Goal: Use online tool/utility: Utilize a website feature to perform a specific function

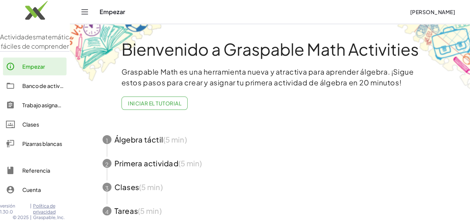
click at [36, 147] on font "Pizarras blancas" at bounding box center [42, 144] width 40 height 7
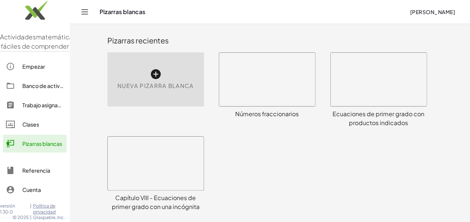
click at [150, 73] on icon at bounding box center [156, 74] width 12 height 12
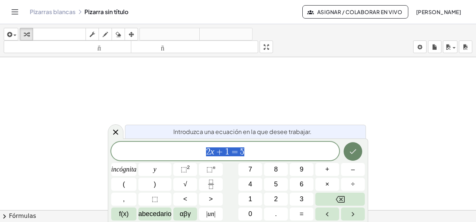
click at [352, 154] on icon "Hecho" at bounding box center [352, 151] width 9 height 9
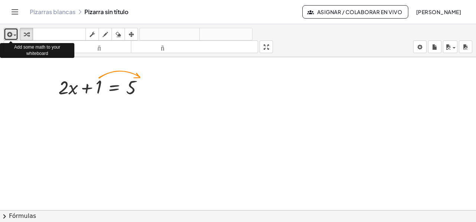
click at [13, 34] on span "button" at bounding box center [12, 35] width 1 height 5
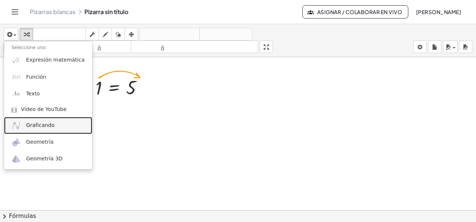
click at [39, 125] on font "Graficando" at bounding box center [40, 125] width 29 height 6
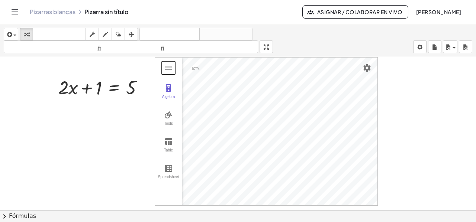
click at [204, 78] on div "Algebra Tools Table Spreadsheet GeoGebra Graphing Calculator Basic Tools Move P…" at bounding box center [266, 131] width 223 height 149
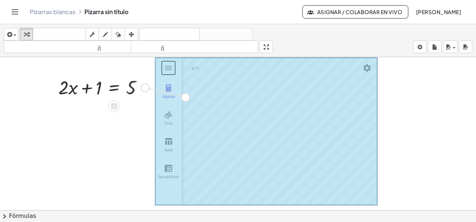
drag, startPoint x: 145, startPoint y: 87, endPoint x: 187, endPoint y: 97, distance: 43.1
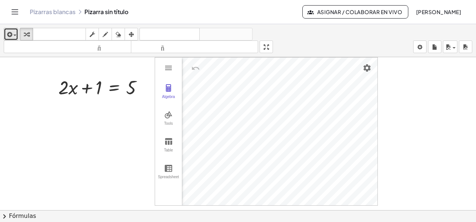
click at [11, 33] on icon "button" at bounding box center [9, 34] width 7 height 9
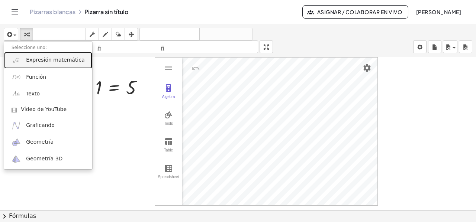
click at [37, 61] on font "Expresión matemática" at bounding box center [55, 60] width 58 height 6
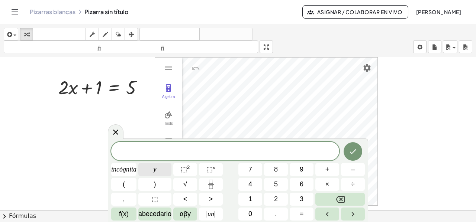
click at [146, 170] on button "y" at bounding box center [154, 169] width 33 height 13
click at [300, 213] on font "=" at bounding box center [302, 213] width 4 height 7
click at [269, 194] on button "2" at bounding box center [276, 199] width 24 height 13
click at [123, 171] on font "incógnita" at bounding box center [123, 169] width 25 height 7
click at [322, 170] on button "+" at bounding box center [327, 169] width 24 height 13
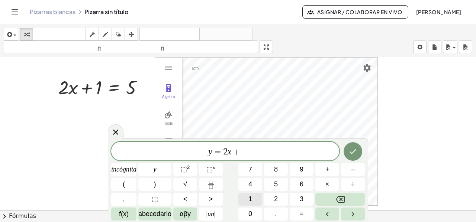
click at [249, 200] on font "1" at bounding box center [250, 199] width 4 height 7
click at [349, 153] on icon "Hecho" at bounding box center [352, 151] width 9 height 9
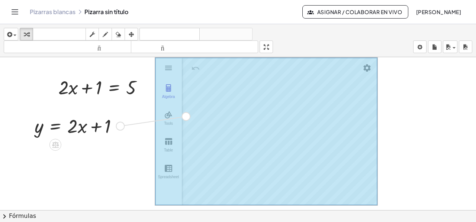
drag, startPoint x: 120, startPoint y: 128, endPoint x: 188, endPoint y: 118, distance: 69.2
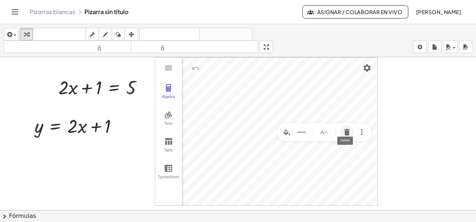
click at [346, 132] on img "Delete" at bounding box center [346, 132] width 9 height 9
click at [78, 128] on div at bounding box center [79, 125] width 97 height 25
click at [59, 128] on div at bounding box center [79, 125] width 97 height 25
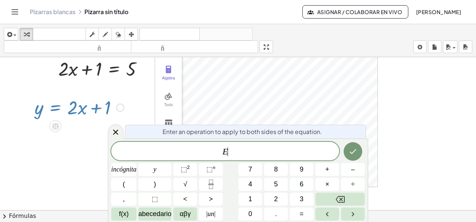
scroll to position [19, 0]
click at [112, 134] on icon at bounding box center [115, 132] width 9 height 9
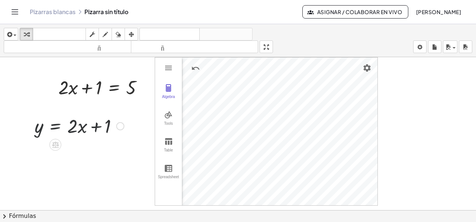
scroll to position [0, 0]
click at [73, 120] on div at bounding box center [79, 125] width 97 height 25
click at [74, 120] on div at bounding box center [79, 125] width 97 height 25
drag, startPoint x: 74, startPoint y: 120, endPoint x: 56, endPoint y: 161, distance: 44.6
click at [54, 161] on div at bounding box center [238, 216] width 476 height 318
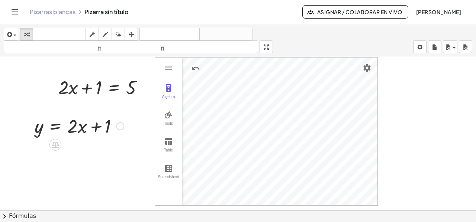
drag, startPoint x: 103, startPoint y: 142, endPoint x: 54, endPoint y: 115, distance: 55.9
click at [54, 115] on div "+ · 2 · x + 1 = 5 Algebra Tools Table Spreadsheet GeoGebra Graphing Calculator …" at bounding box center [238, 216] width 476 height 318
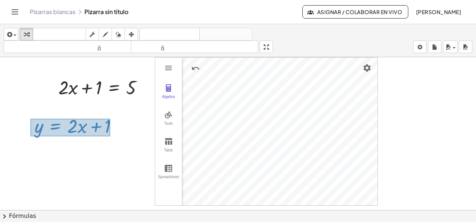
drag, startPoint x: 108, startPoint y: 136, endPoint x: 30, endPoint y: 118, distance: 79.3
click at [30, 118] on div "y = + · 2 · x + 1" at bounding box center [76, 125] width 106 height 29
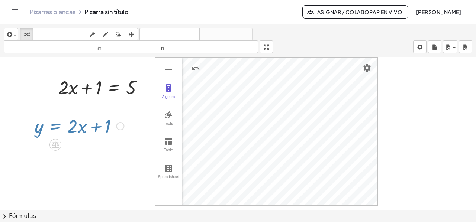
click at [73, 118] on div at bounding box center [79, 125] width 97 height 25
drag, startPoint x: 73, startPoint y: 118, endPoint x: 75, endPoint y: 130, distance: 12.4
click at [75, 130] on div at bounding box center [79, 125] width 97 height 25
click at [75, 131] on div at bounding box center [79, 125] width 97 height 25
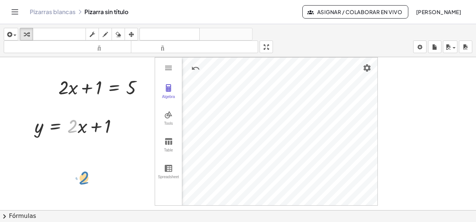
drag, startPoint x: 71, startPoint y: 124, endPoint x: 81, endPoint y: 173, distance: 50.1
click at [74, 129] on div at bounding box center [79, 125] width 97 height 25
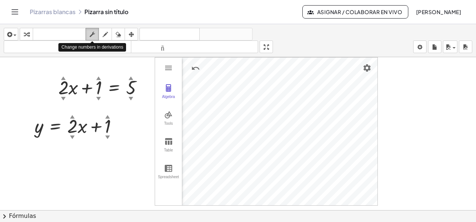
click at [93, 34] on icon "button" at bounding box center [92, 34] width 5 height 9
click at [71, 117] on font "▲" at bounding box center [72, 116] width 5 height 6
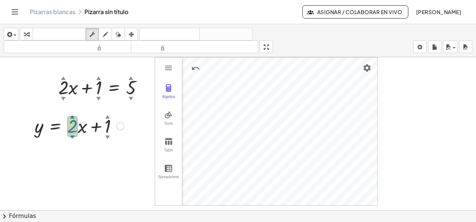
click at [71, 117] on font "▲" at bounding box center [72, 116] width 5 height 6
click at [72, 115] on font "▲" at bounding box center [72, 116] width 5 height 6
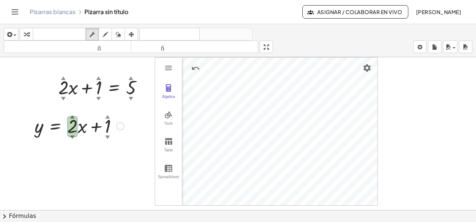
click at [73, 115] on font "▲" at bounding box center [72, 116] width 5 height 6
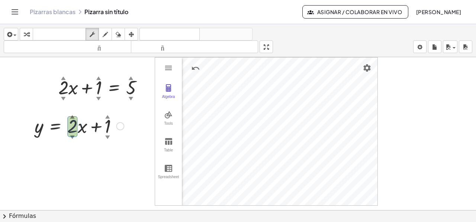
click at [72, 114] on font "▲" at bounding box center [72, 116] width 5 height 6
click at [71, 138] on font "▼" at bounding box center [72, 137] width 5 height 6
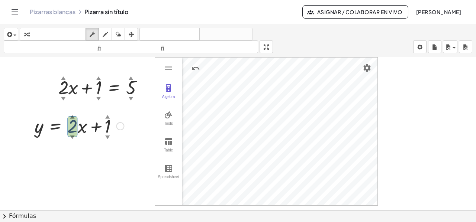
click at [72, 138] on font "▼" at bounding box center [72, 137] width 5 height 6
click at [73, 137] on font "▼" at bounding box center [72, 137] width 5 height 6
click at [73, 136] on font "▼" at bounding box center [72, 137] width 5 height 6
click at [72, 136] on font "▼" at bounding box center [72, 137] width 5 height 6
click at [82, 166] on div at bounding box center [238, 216] width 476 height 318
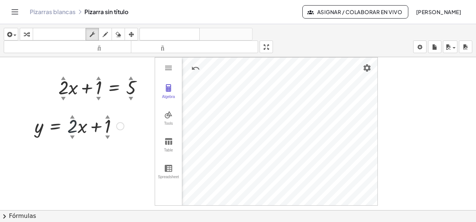
click at [72, 137] on font "▼" at bounding box center [72, 137] width 5 height 6
click at [72, 135] on font "▼" at bounding box center [72, 137] width 5 height 6
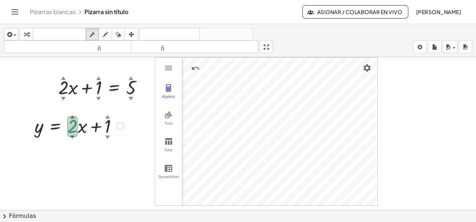
click at [72, 134] on font "▼" at bounding box center [72, 137] width 5 height 6
drag, startPoint x: 72, startPoint y: 115, endPoint x: 78, endPoint y: 115, distance: 5.9
click at [91, 30] on icon "button" at bounding box center [92, 34] width 5 height 9
click at [26, 29] on button "transformar" at bounding box center [26, 34] width 13 height 13
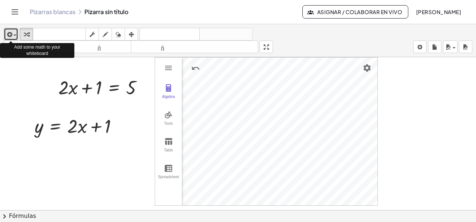
click at [13, 33] on span "button" at bounding box center [12, 35] width 1 height 5
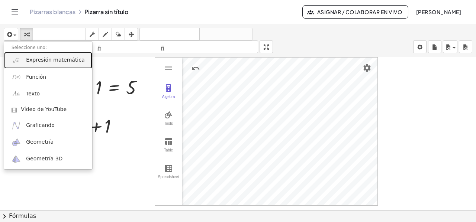
click at [21, 59] on link "Expresión matemática" at bounding box center [48, 60] width 88 height 17
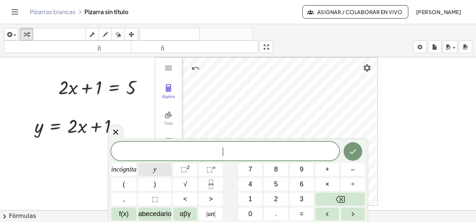
click at [151, 171] on button "y" at bounding box center [154, 169] width 33 height 13
click at [304, 215] on button "=" at bounding box center [302, 214] width 24 height 13
click at [129, 171] on font "incógnita" at bounding box center [123, 169] width 25 height 7
click at [321, 170] on button "+" at bounding box center [327, 169] width 24 height 13
click at [292, 183] on button "6" at bounding box center [302, 184] width 24 height 13
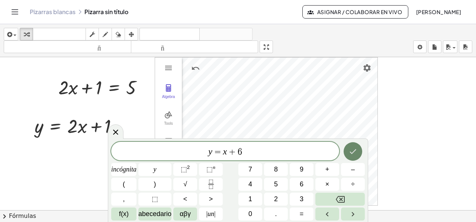
click at [351, 152] on icon "Hecho" at bounding box center [352, 151] width 9 height 9
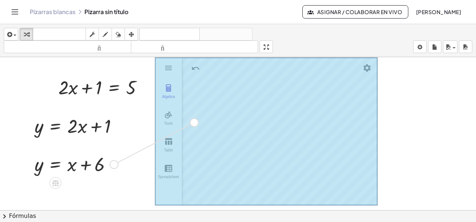
drag, startPoint x: 114, startPoint y: 164, endPoint x: 197, endPoint y: 122, distance: 93.1
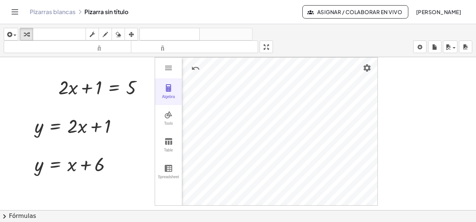
click at [162, 91] on button "Algebra" at bounding box center [168, 91] width 27 height 27
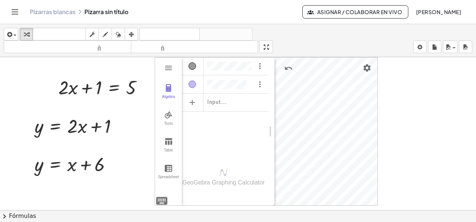
drag, startPoint x: 221, startPoint y: 92, endPoint x: 271, endPoint y: 96, distance: 50.4
click at [168, 115] on img "Graphing Calculator" at bounding box center [168, 114] width 9 height 9
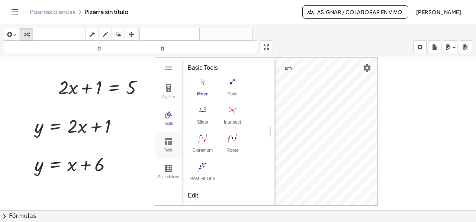
click at [165, 138] on img "Graphing Calculator" at bounding box center [168, 141] width 9 height 9
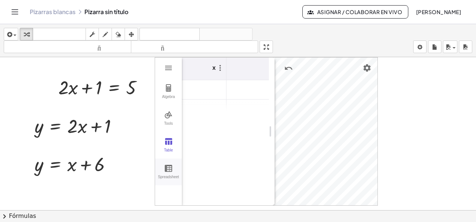
click at [170, 169] on img "Graphing Calculator" at bounding box center [168, 168] width 9 height 9
click at [165, 84] on img "Graphing Calculator" at bounding box center [168, 88] width 9 height 9
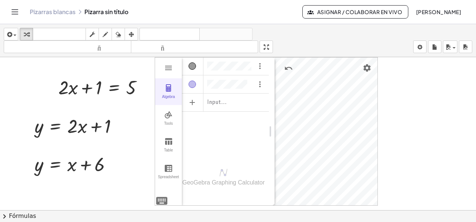
click at [165, 84] on img "Graphing Calculator" at bounding box center [168, 88] width 9 height 9
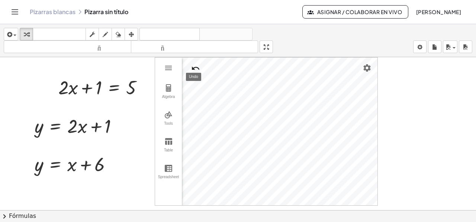
click at [194, 66] on img "Undo" at bounding box center [195, 68] width 9 height 9
click at [170, 93] on button "Algebra" at bounding box center [168, 91] width 27 height 27
drag, startPoint x: 270, startPoint y: 135, endPoint x: 268, endPoint y: 139, distance: 4.0
click at [257, 65] on img "Options" at bounding box center [258, 66] width 9 height 9
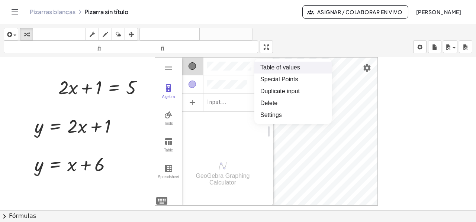
click at [267, 70] on li "Table of values" at bounding box center [292, 68] width 77 height 12
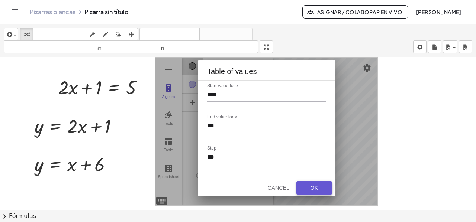
click at [306, 191] on button "OK" at bounding box center [314, 187] width 36 height 13
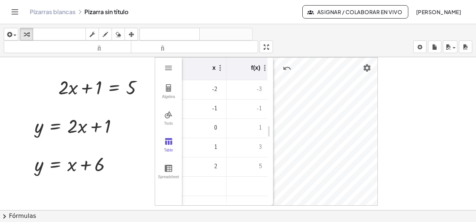
scroll to position [0, 4]
click at [167, 68] on img "Graphing Calculator" at bounding box center [168, 68] width 9 height 9
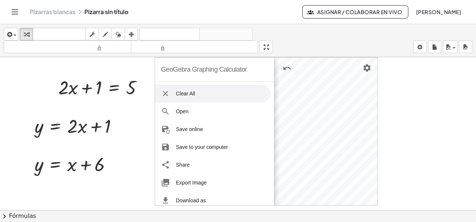
click at [192, 94] on li "Clear All" at bounding box center [212, 94] width 115 height 18
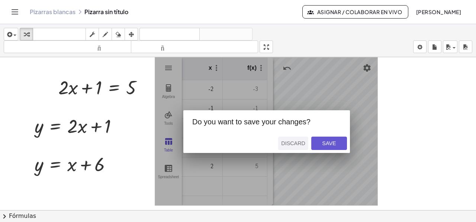
click at [298, 141] on div "Discard" at bounding box center [293, 144] width 24 height 6
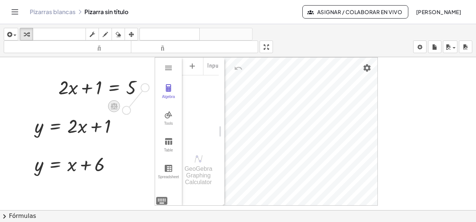
drag, startPoint x: 142, startPoint y: 88, endPoint x: 118, endPoint y: 104, distance: 29.0
click at [114, 88] on div "+ · 2 · x + 1 = 5" at bounding box center [114, 88] width 0 height 0
click at [166, 70] on img "Graphing Calculator" at bounding box center [168, 68] width 9 height 9
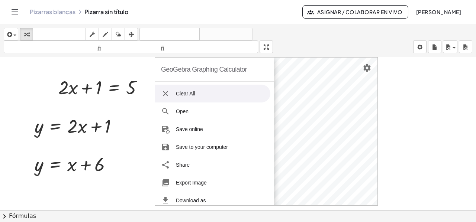
click at [164, 70] on div "GeoGebra Graphing Calculator" at bounding box center [204, 70] width 86 height 24
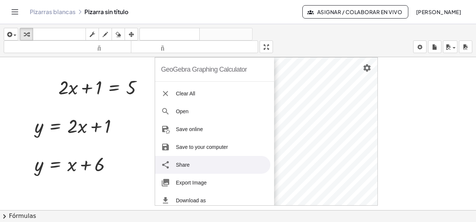
click at [118, 182] on div at bounding box center [238, 216] width 476 height 318
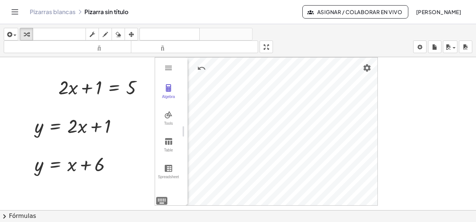
drag, startPoint x: 220, startPoint y: 131, endPoint x: 180, endPoint y: 129, distance: 40.6
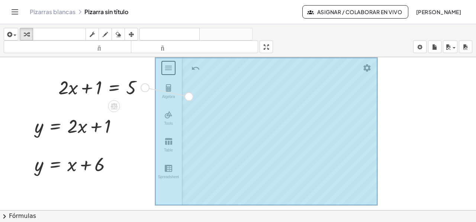
drag, startPoint x: 144, startPoint y: 86, endPoint x: 188, endPoint y: 96, distance: 45.0
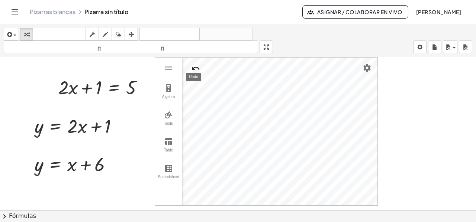
click at [192, 68] on img "Undo" at bounding box center [195, 68] width 9 height 9
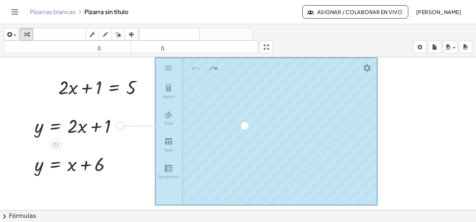
drag, startPoint x: 118, startPoint y: 127, endPoint x: 244, endPoint y: 127, distance: 125.7
drag, startPoint x: 114, startPoint y: 165, endPoint x: 220, endPoint y: 147, distance: 107.4
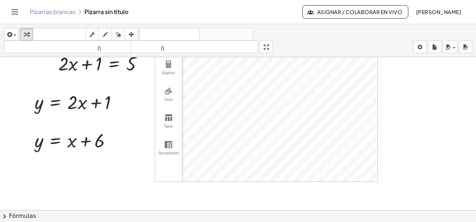
scroll to position [23, 0]
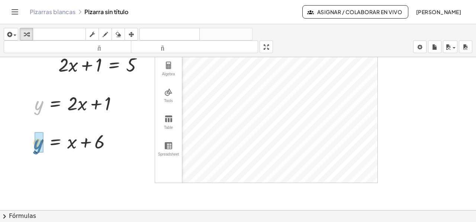
drag, startPoint x: 38, startPoint y: 110, endPoint x: 36, endPoint y: 148, distance: 37.9
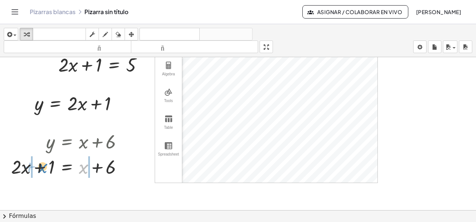
drag, startPoint x: 84, startPoint y: 166, endPoint x: 43, endPoint y: 165, distance: 40.9
click at [43, 165] on div at bounding box center [69, 166] width 125 height 25
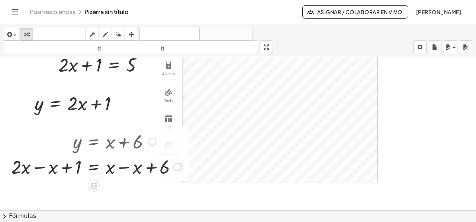
click at [124, 168] on div at bounding box center [96, 166] width 179 height 25
click at [39, 167] on div at bounding box center [83, 166] width 152 height 25
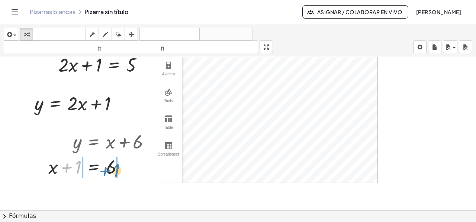
drag, startPoint x: 76, startPoint y: 171, endPoint x: 114, endPoint y: 174, distance: 38.4
click at [114, 174] on div at bounding box center [102, 166] width 115 height 25
click at [122, 169] on div at bounding box center [90, 166] width 139 height 25
click at [67, 168] on div at bounding box center [90, 166] width 139 height 25
drag, startPoint x: 164, startPoint y: 172, endPoint x: 170, endPoint y: 171, distance: 5.2
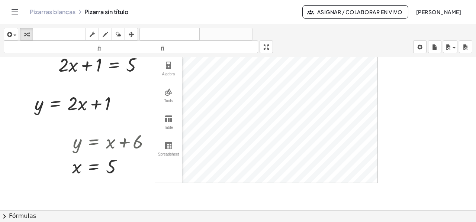
click at [170, 171] on div "Algebra Tools Table Spreadsheet" at bounding box center [168, 109] width 27 height 148
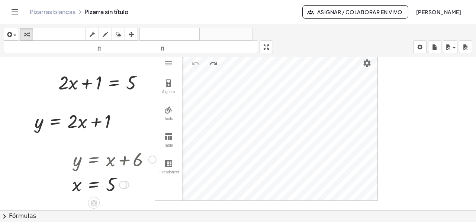
scroll to position [0, 0]
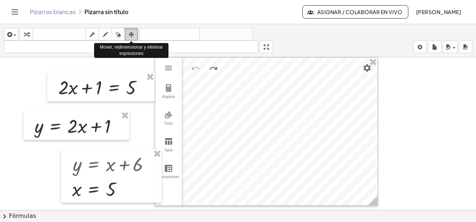
click at [129, 33] on icon "button" at bounding box center [131, 34] width 5 height 9
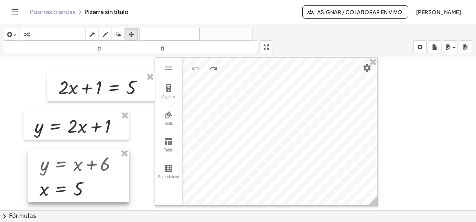
drag, startPoint x: 110, startPoint y: 154, endPoint x: 77, endPoint y: 151, distance: 32.9
click at [77, 153] on div at bounding box center [78, 176] width 101 height 54
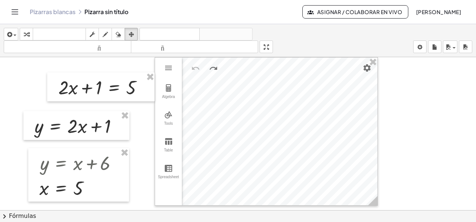
click at [26, 68] on div at bounding box center [238, 216] width 476 height 318
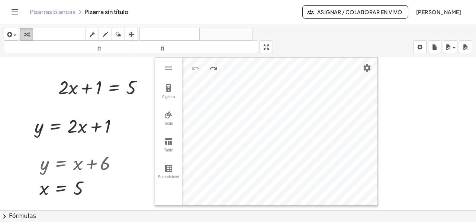
click at [29, 33] on div "button" at bounding box center [27, 34] width 10 height 9
